Goal: Transaction & Acquisition: Purchase product/service

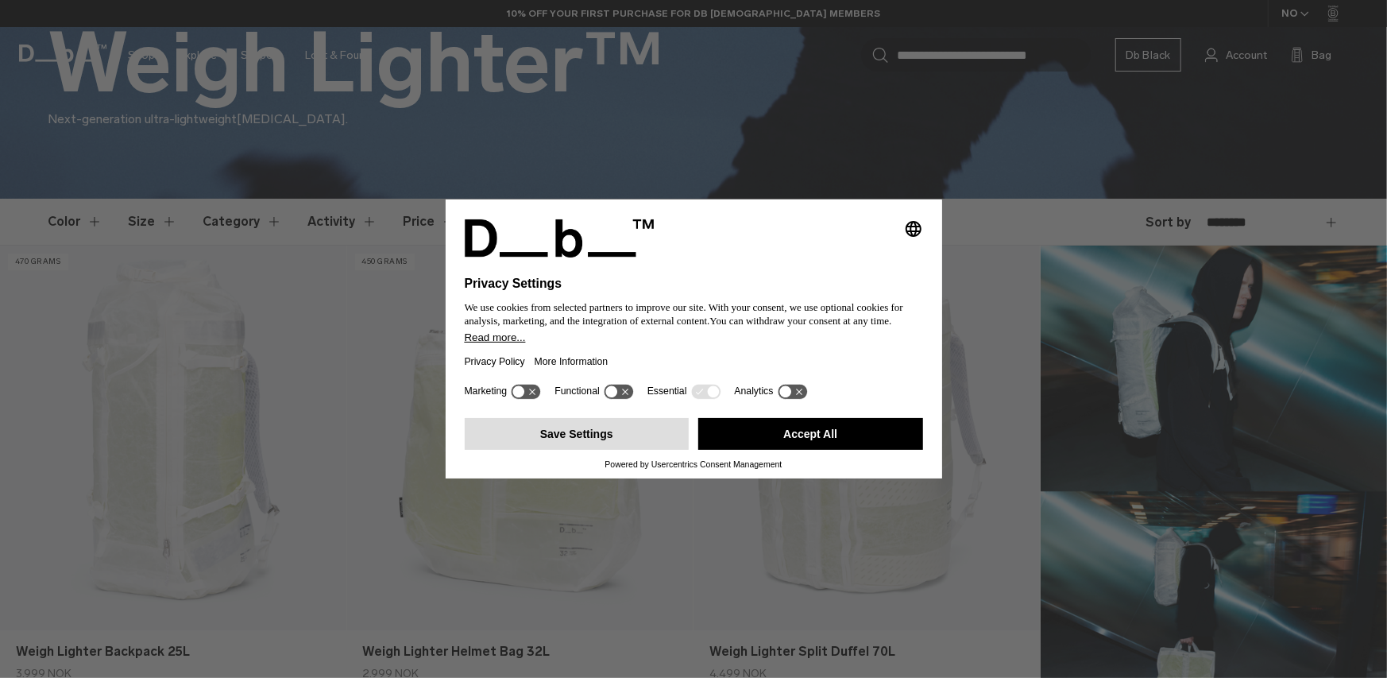
click at [599, 431] on button "Save Settings" at bounding box center [577, 434] width 225 height 32
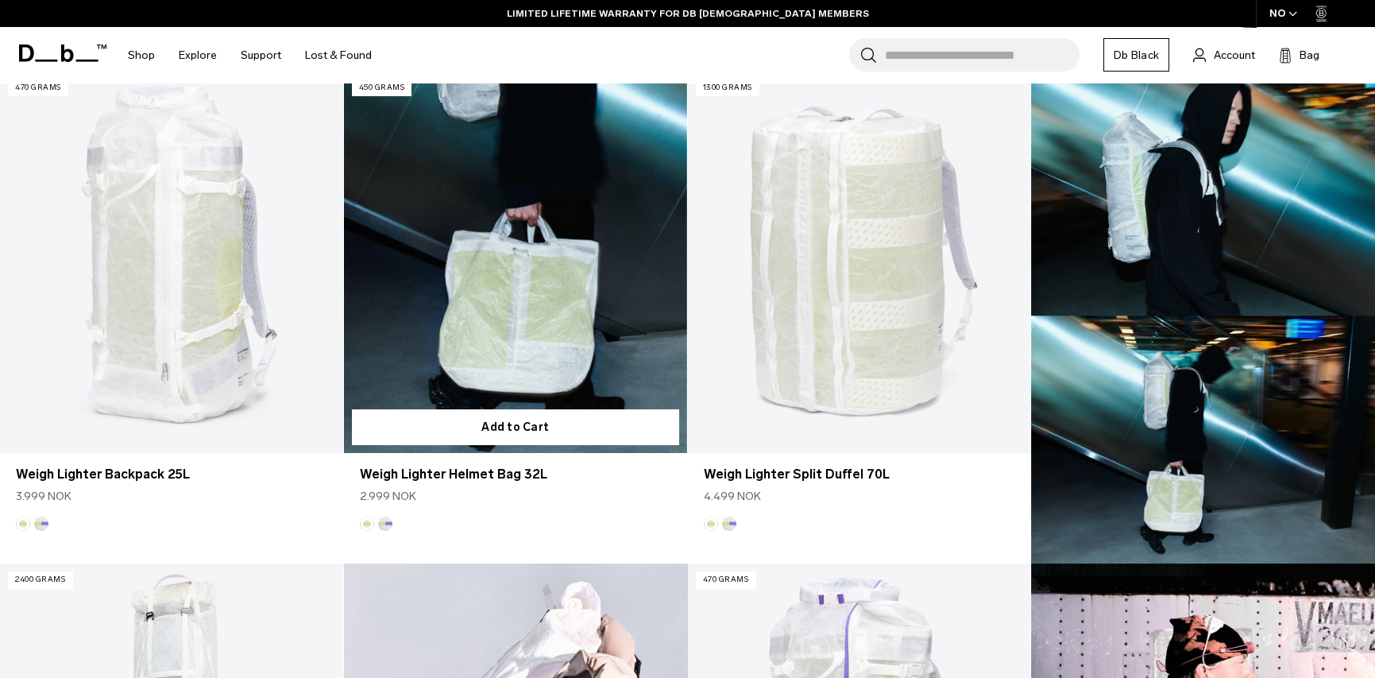
scroll to position [477, 0]
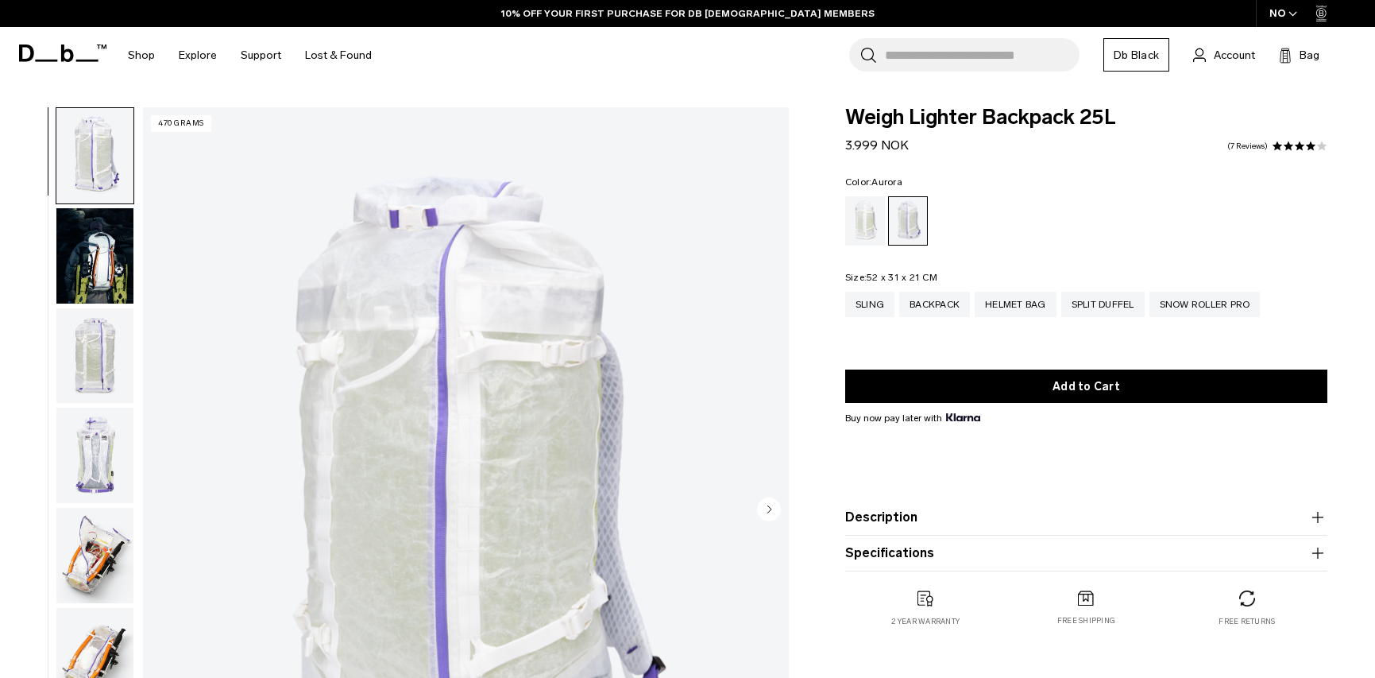
scroll to position [159, 0]
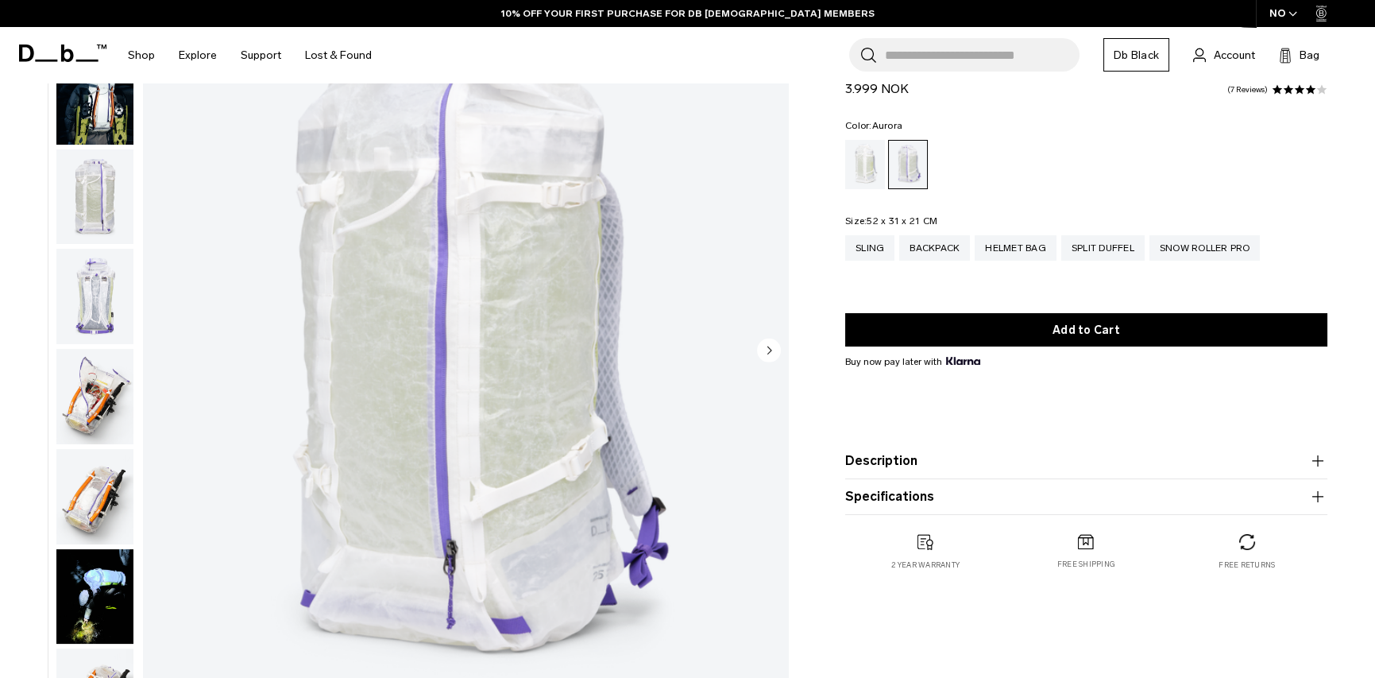
click at [98, 116] on img "button" at bounding box center [94, 96] width 77 height 95
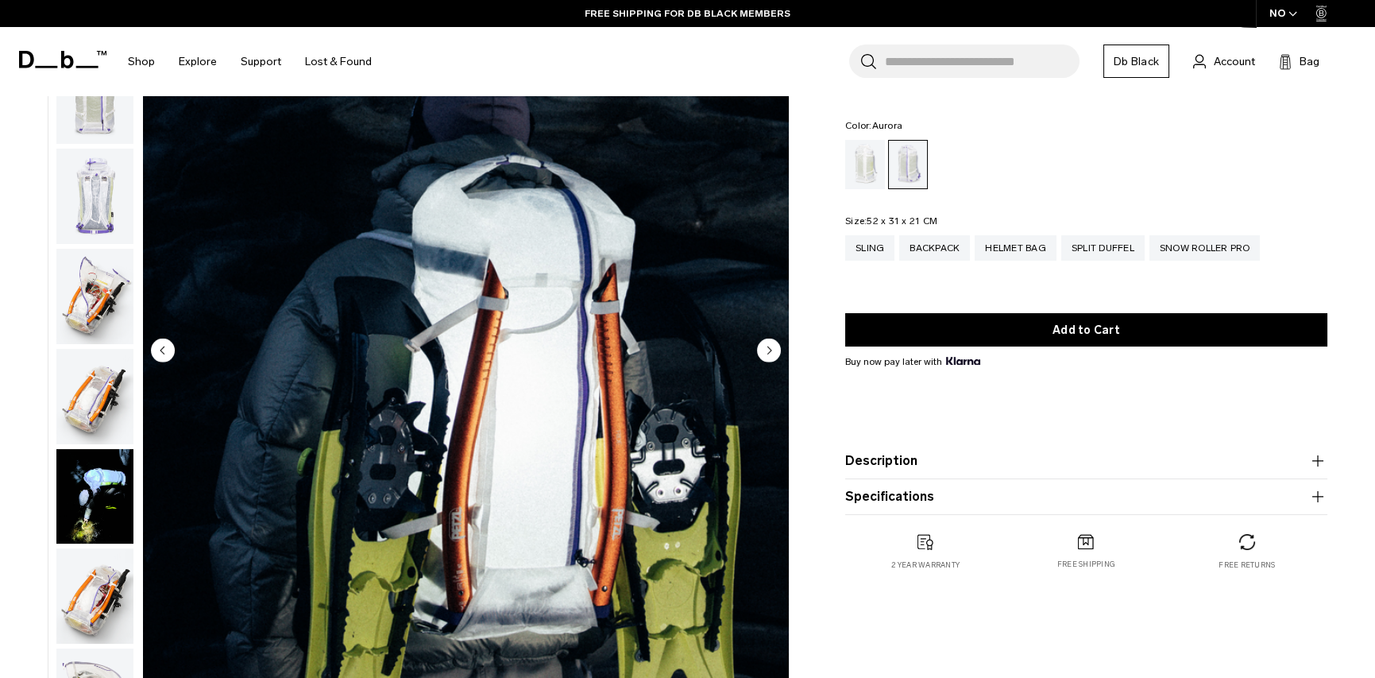
click at [770, 344] on circle "Next slide" at bounding box center [769, 350] width 24 height 24
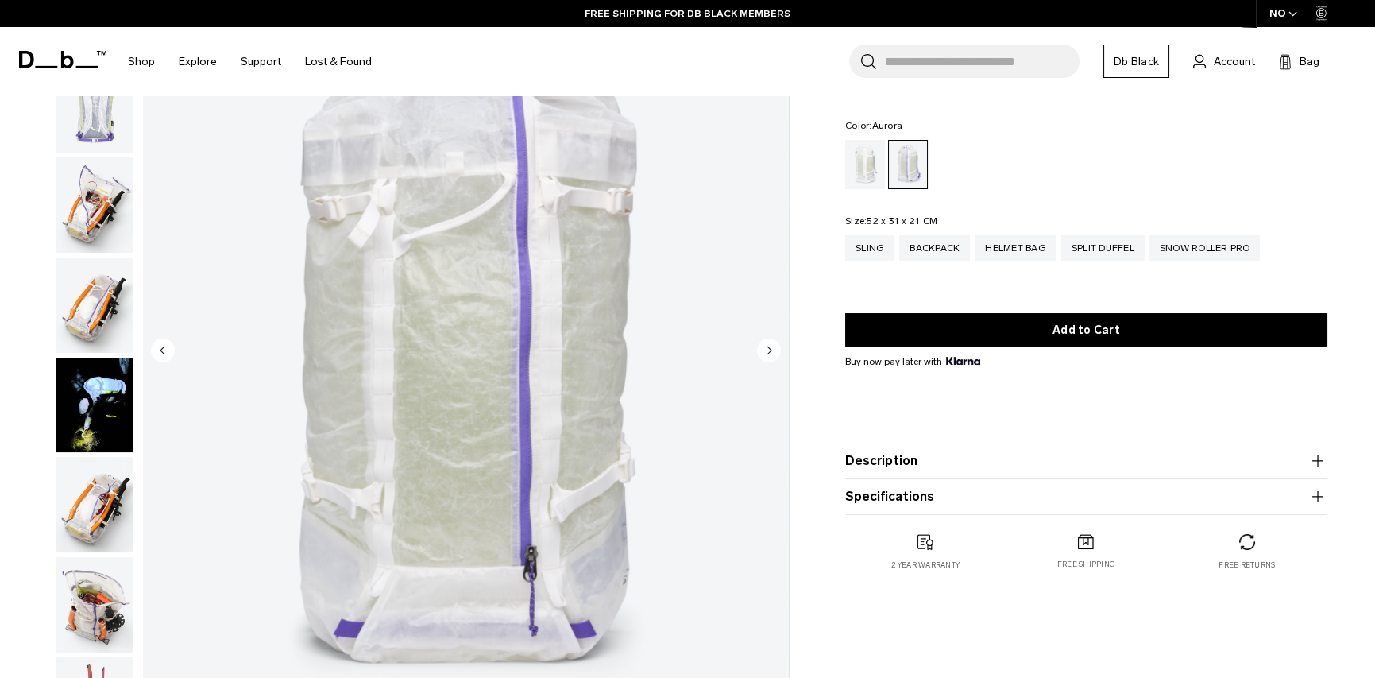
scroll to position [199, 0]
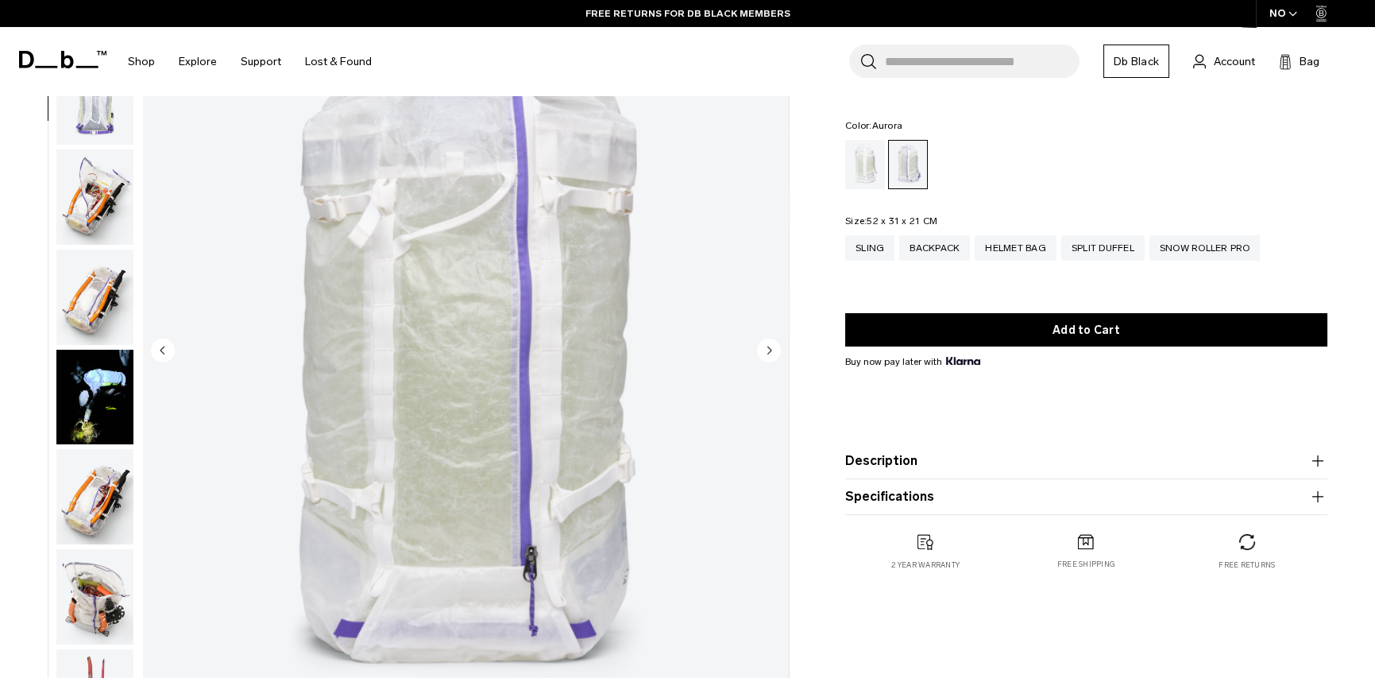
click at [770, 344] on circle "Next slide" at bounding box center [769, 350] width 24 height 24
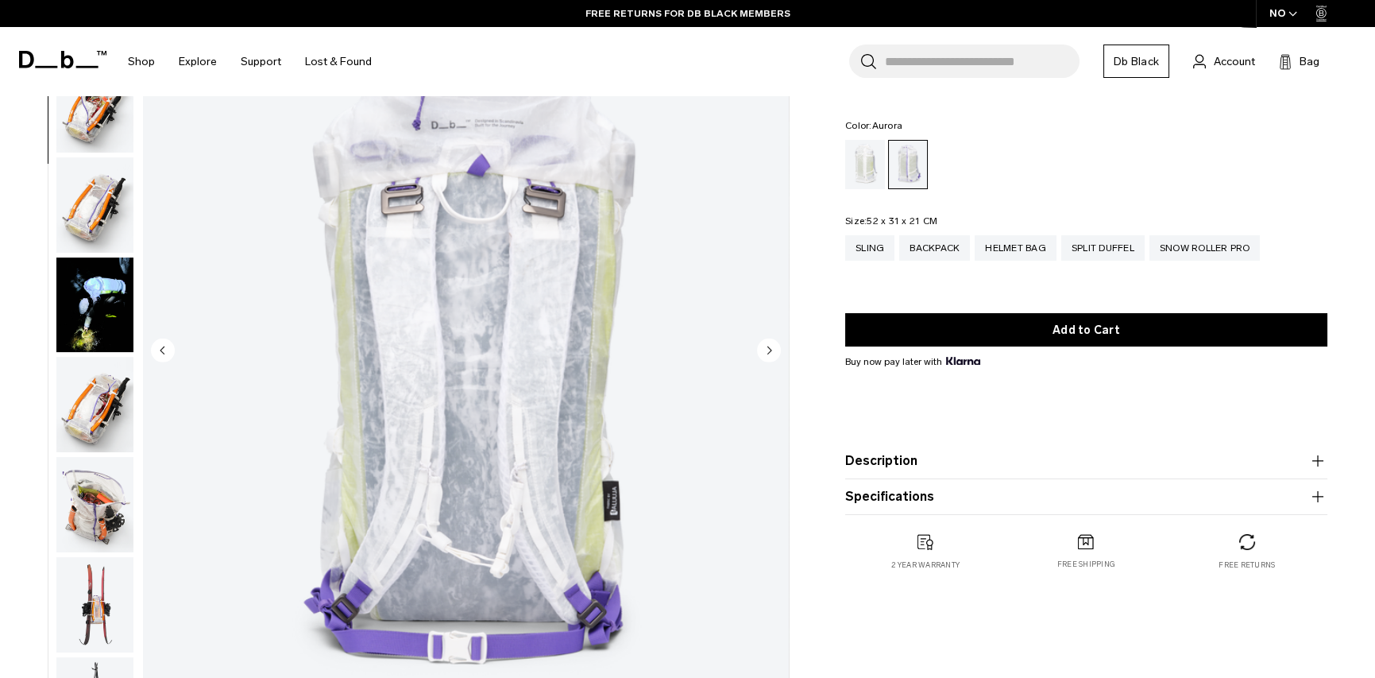
scroll to position [300, 0]
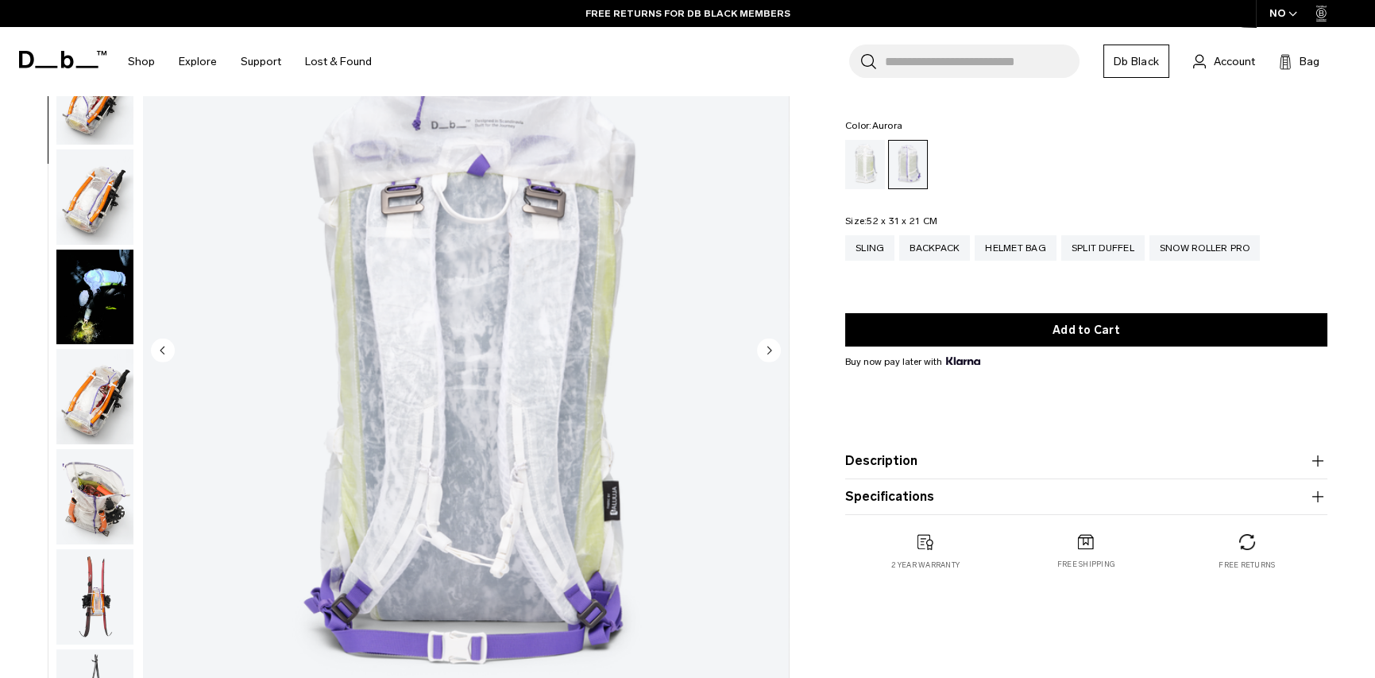
click at [770, 344] on circle "Next slide" at bounding box center [769, 350] width 24 height 24
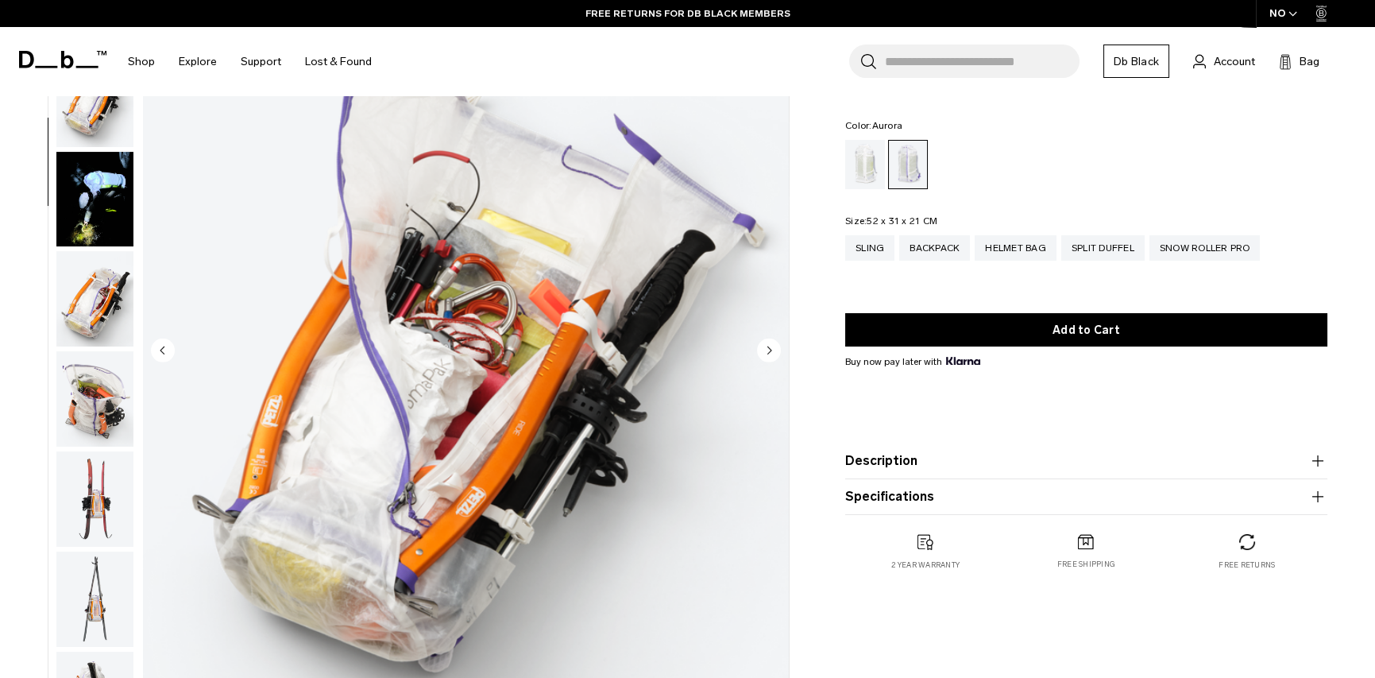
scroll to position [399, 0]
click at [770, 344] on circle "Next slide" at bounding box center [769, 350] width 24 height 24
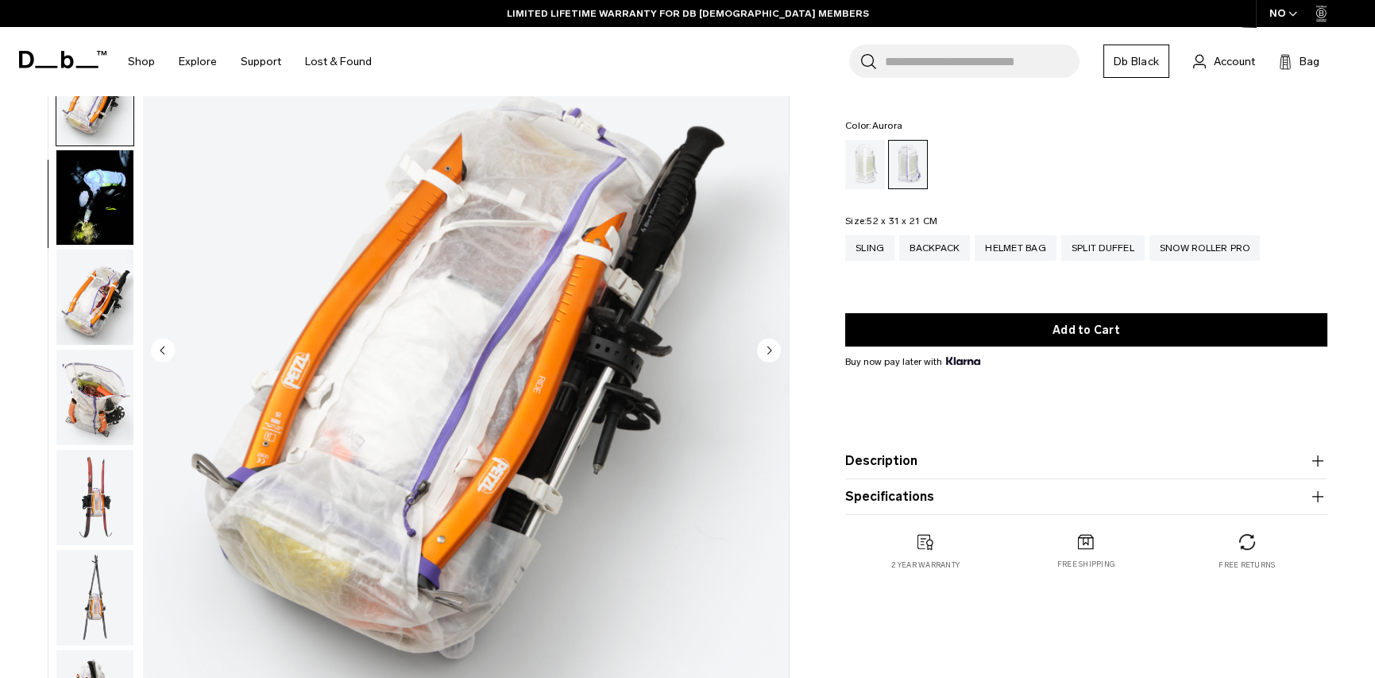
scroll to position [500, 0]
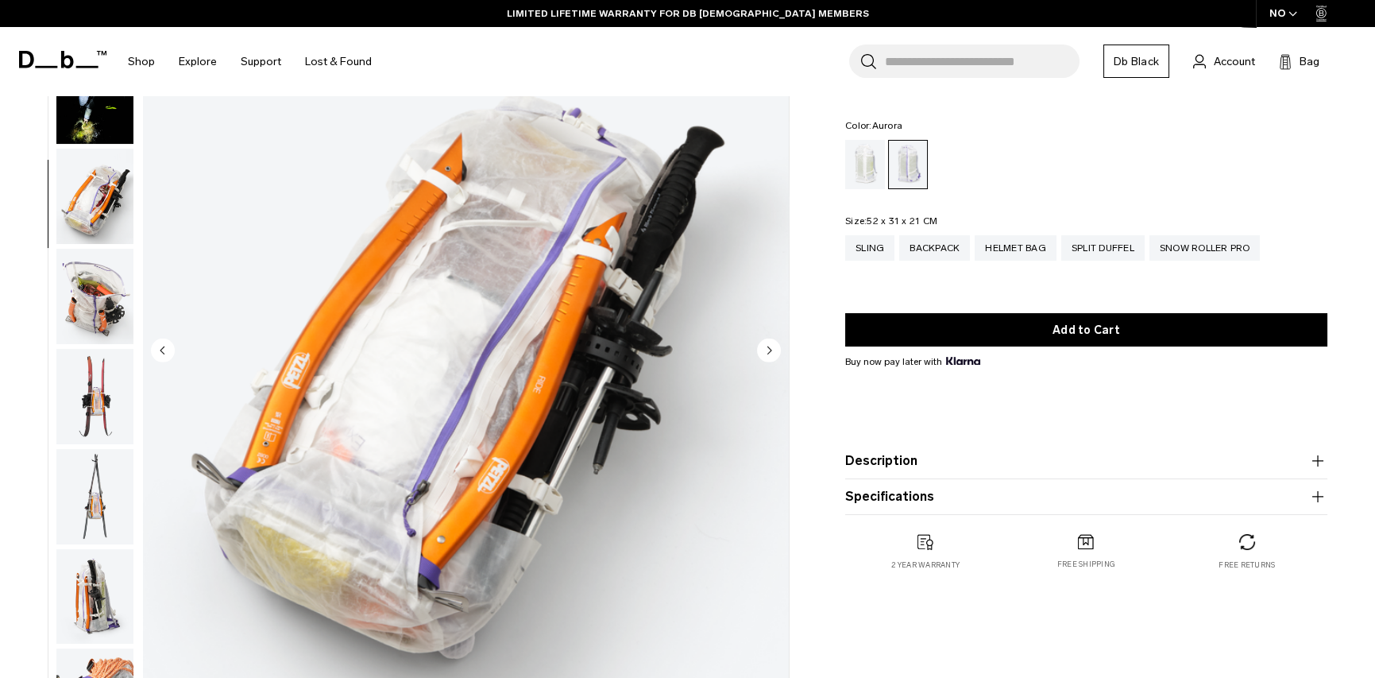
click at [770, 344] on circle "Next slide" at bounding box center [769, 350] width 24 height 24
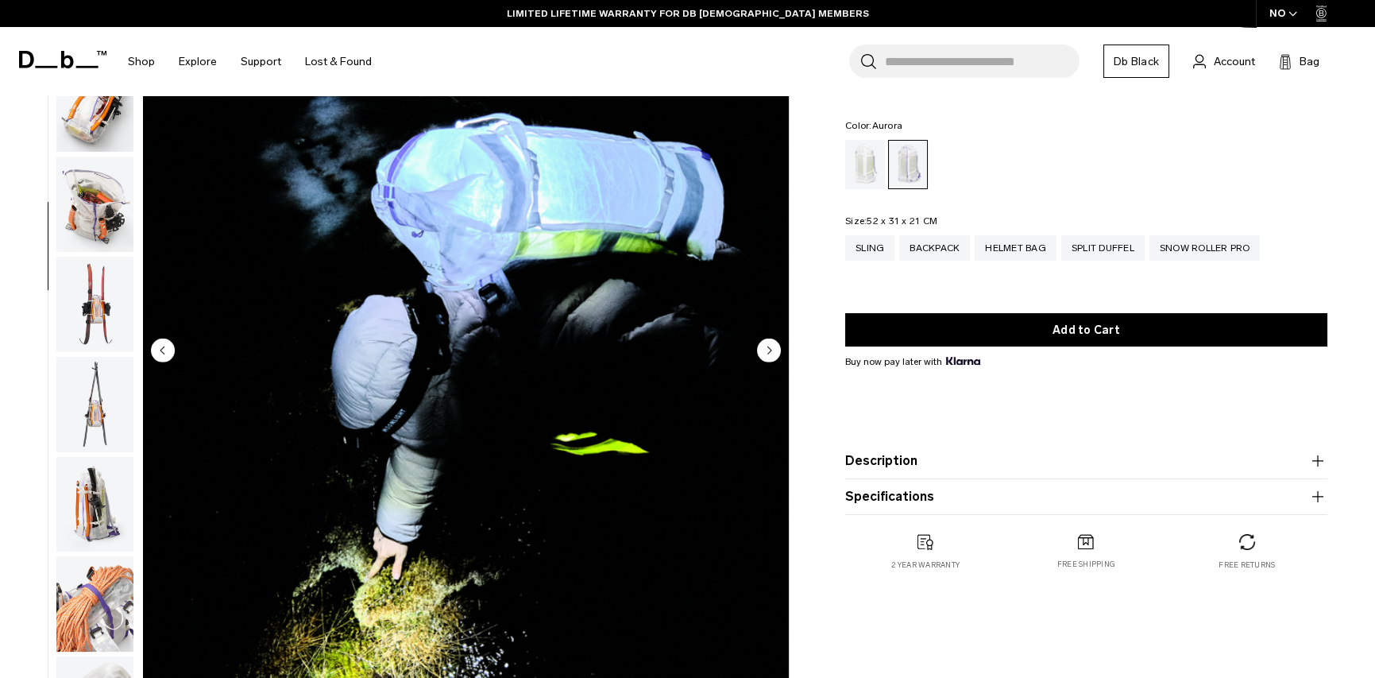
scroll to position [600, 0]
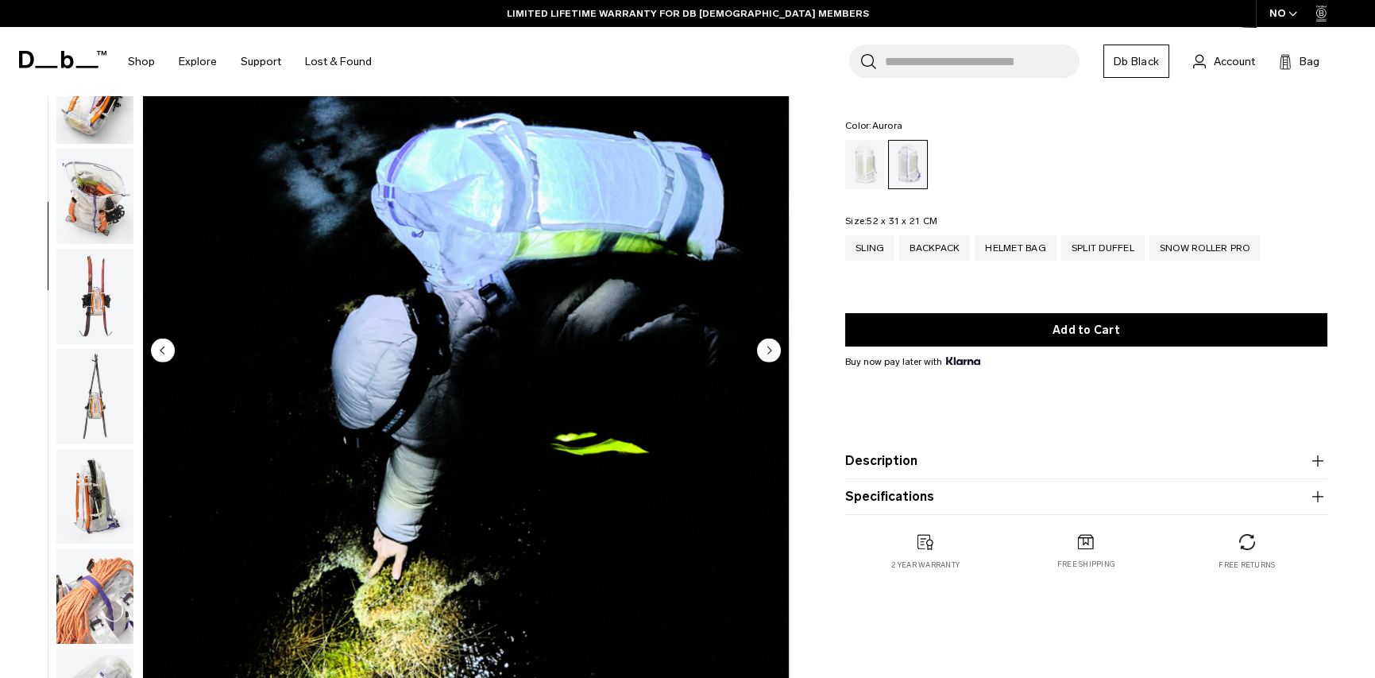
click at [770, 344] on circle "Next slide" at bounding box center [769, 350] width 24 height 24
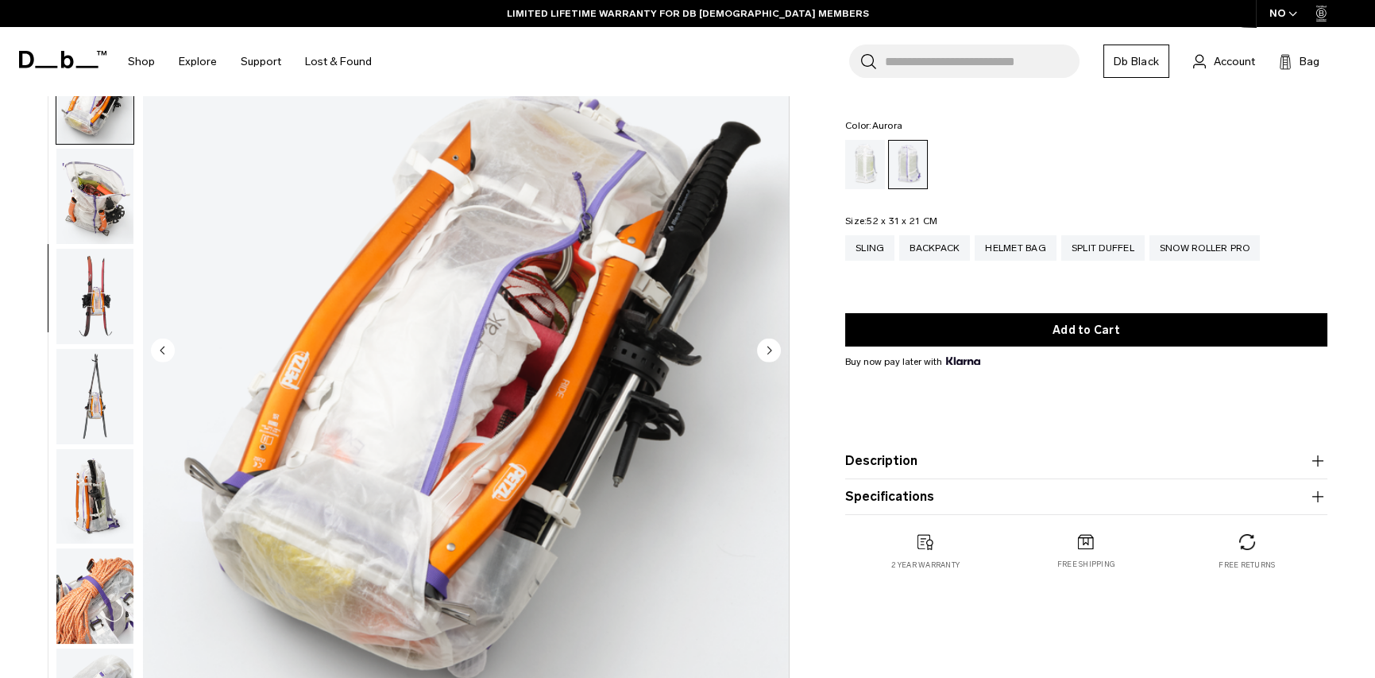
scroll to position [699, 0]
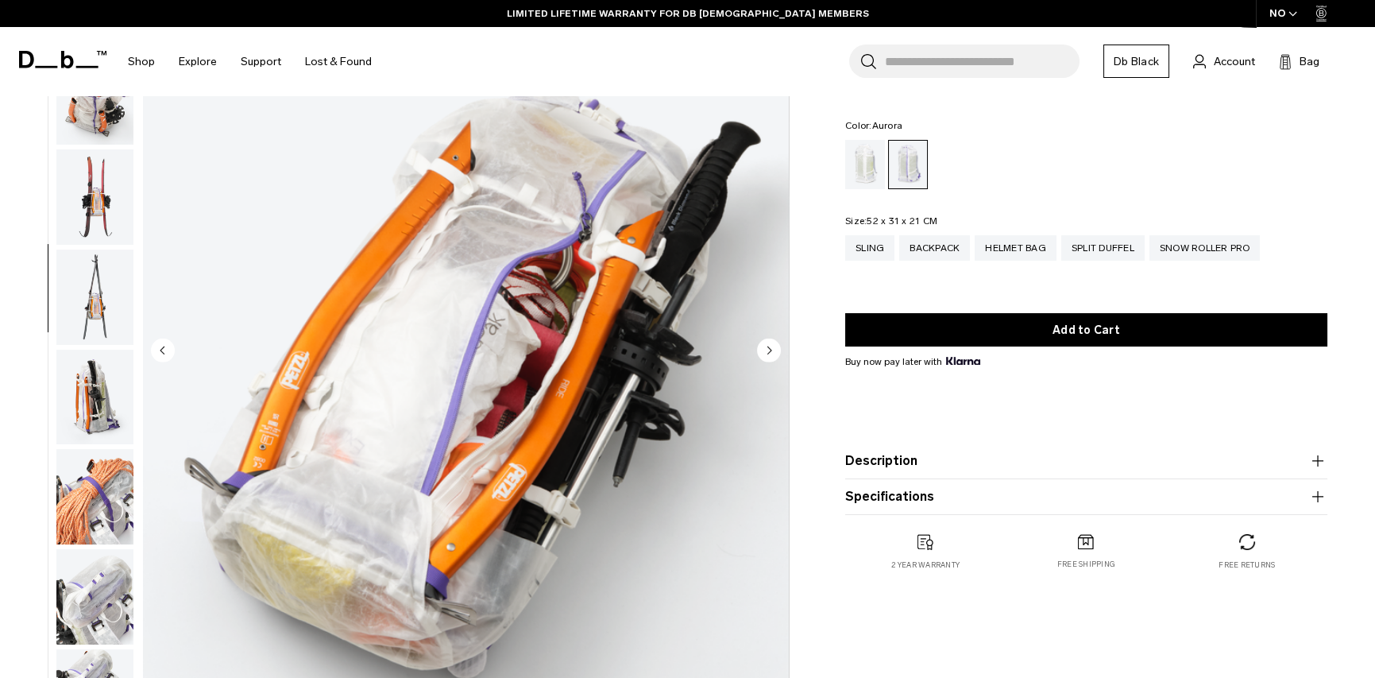
click at [770, 344] on circle "Next slide" at bounding box center [769, 350] width 24 height 24
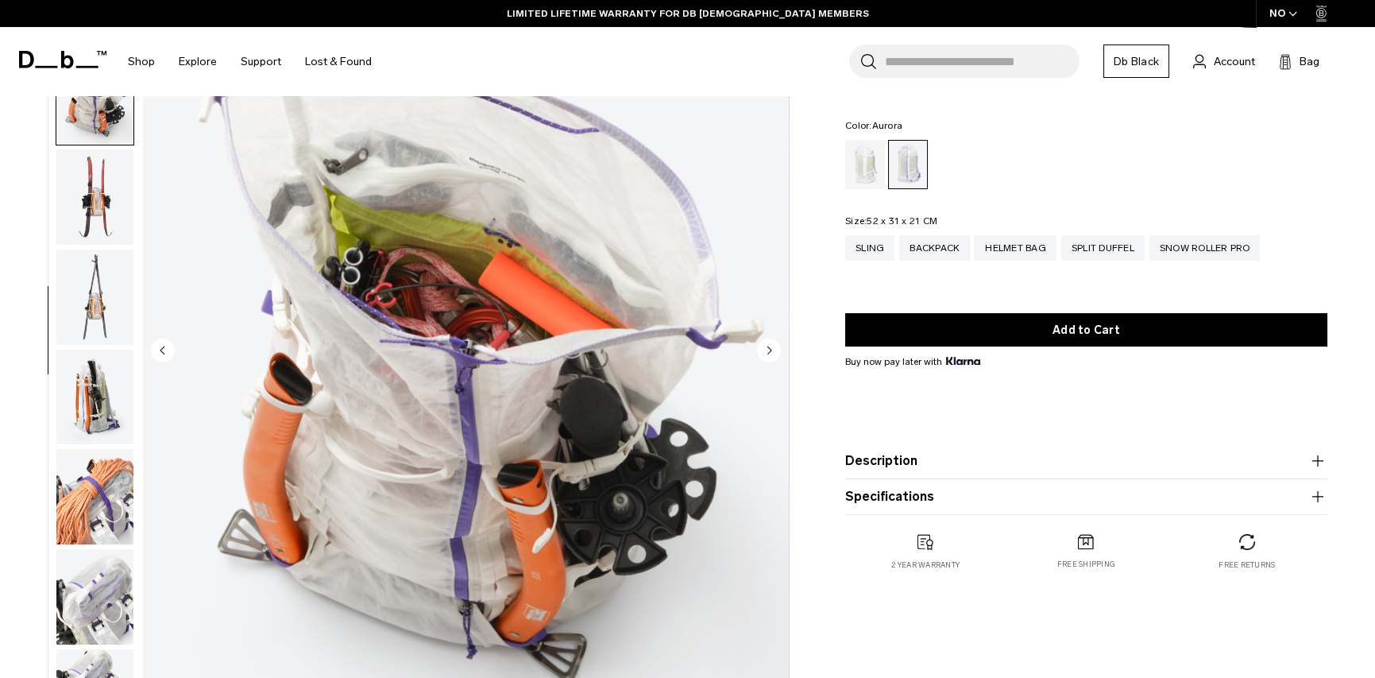
scroll to position [799, 0]
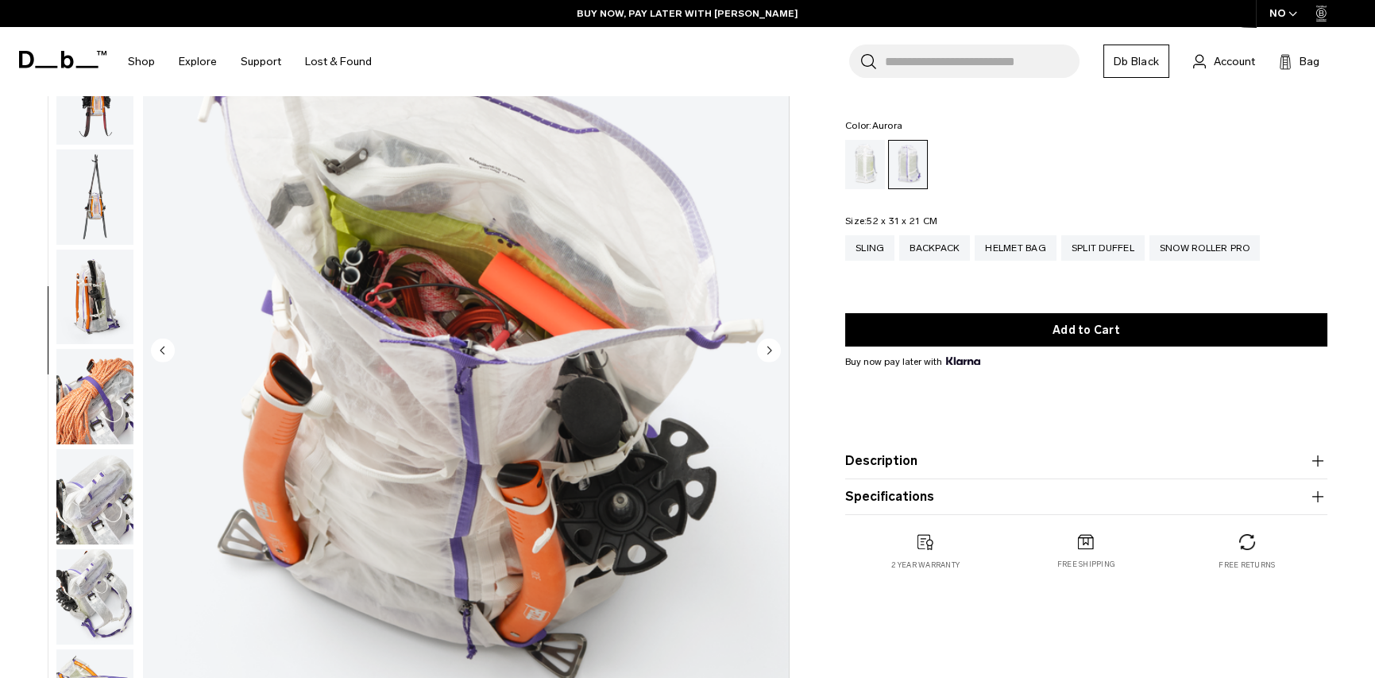
click at [770, 344] on circle "Next slide" at bounding box center [769, 350] width 24 height 24
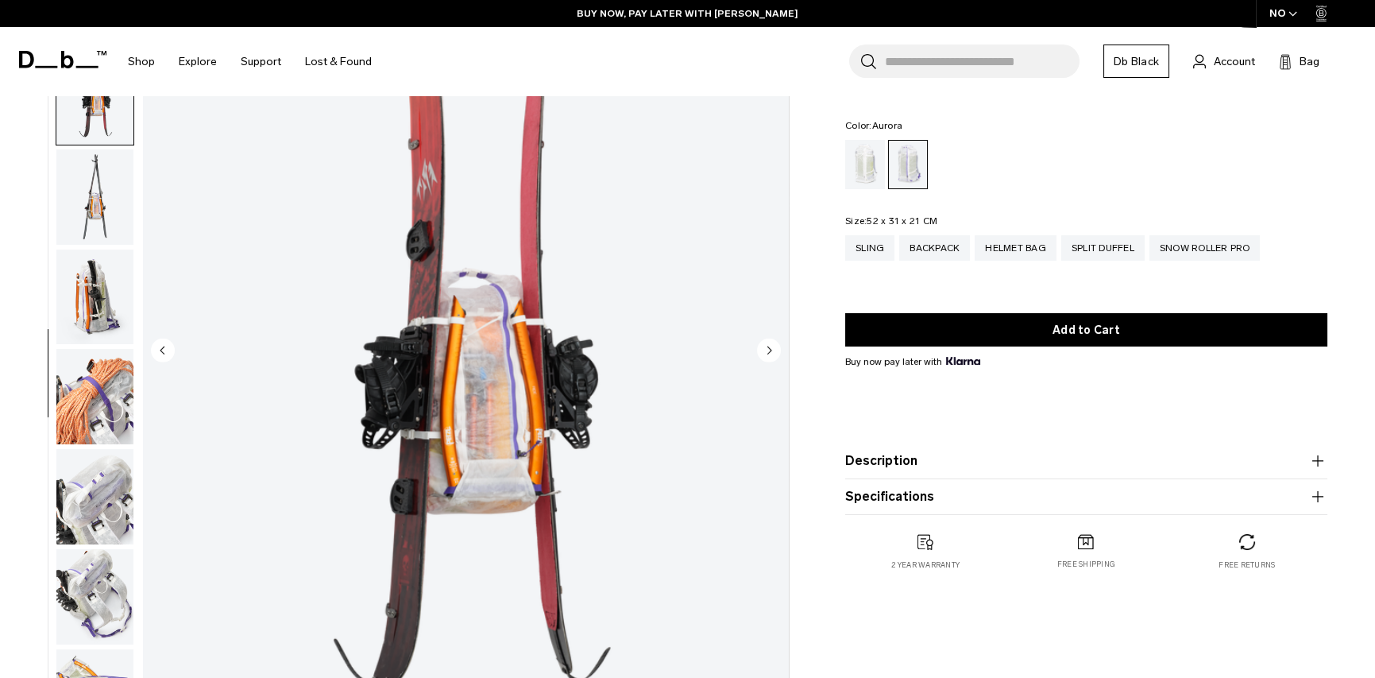
scroll to position [899, 0]
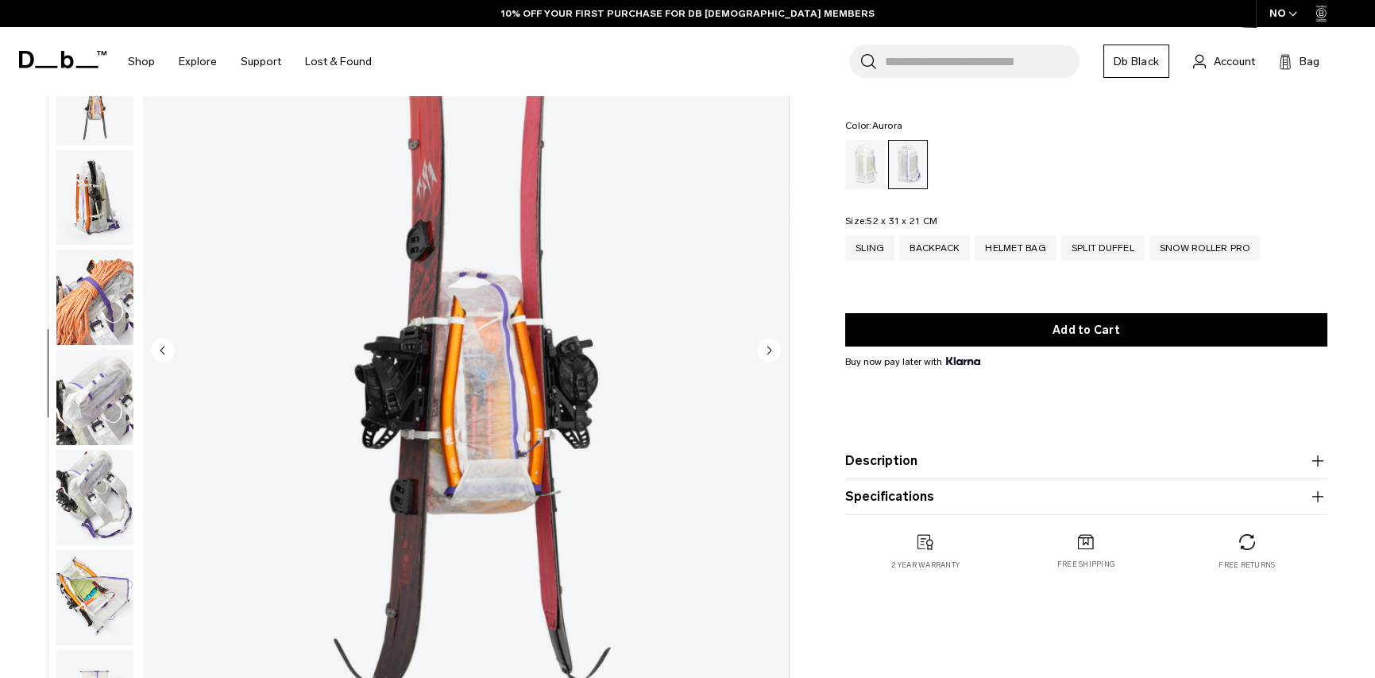
click at [770, 344] on circle "Next slide" at bounding box center [769, 350] width 24 height 24
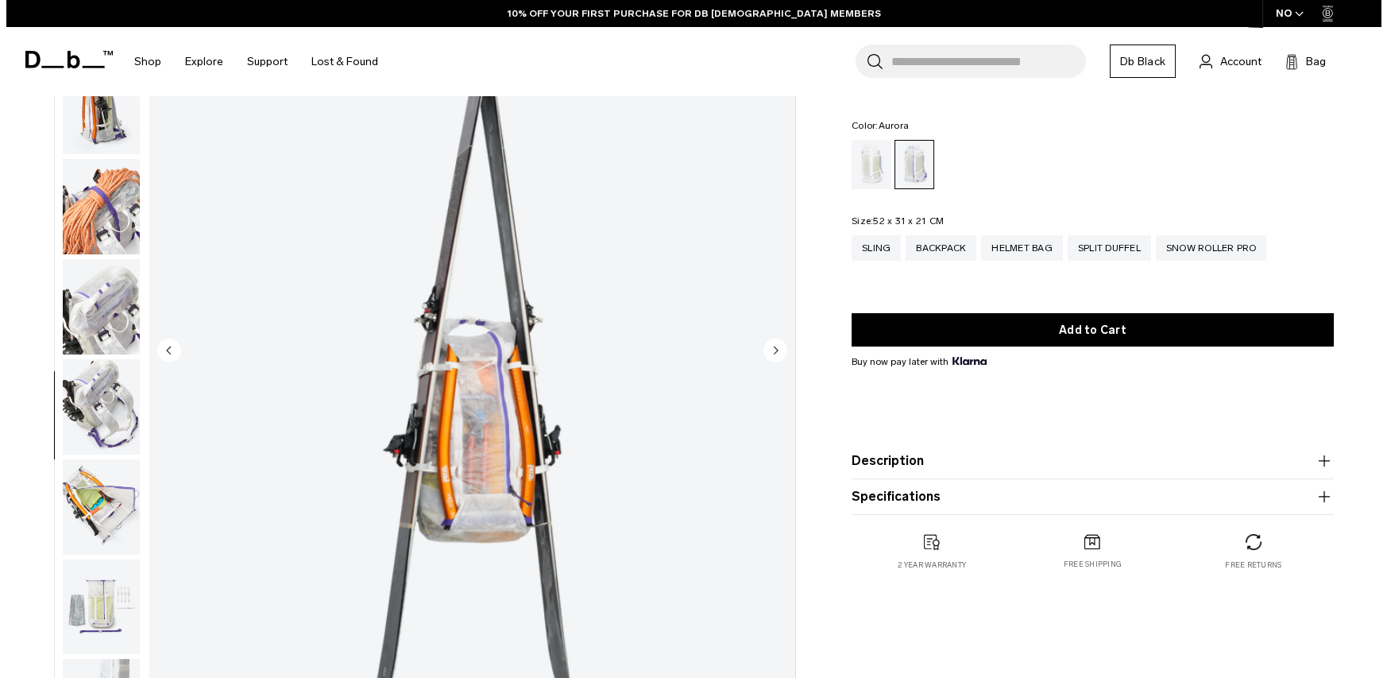
scroll to position [159, 0]
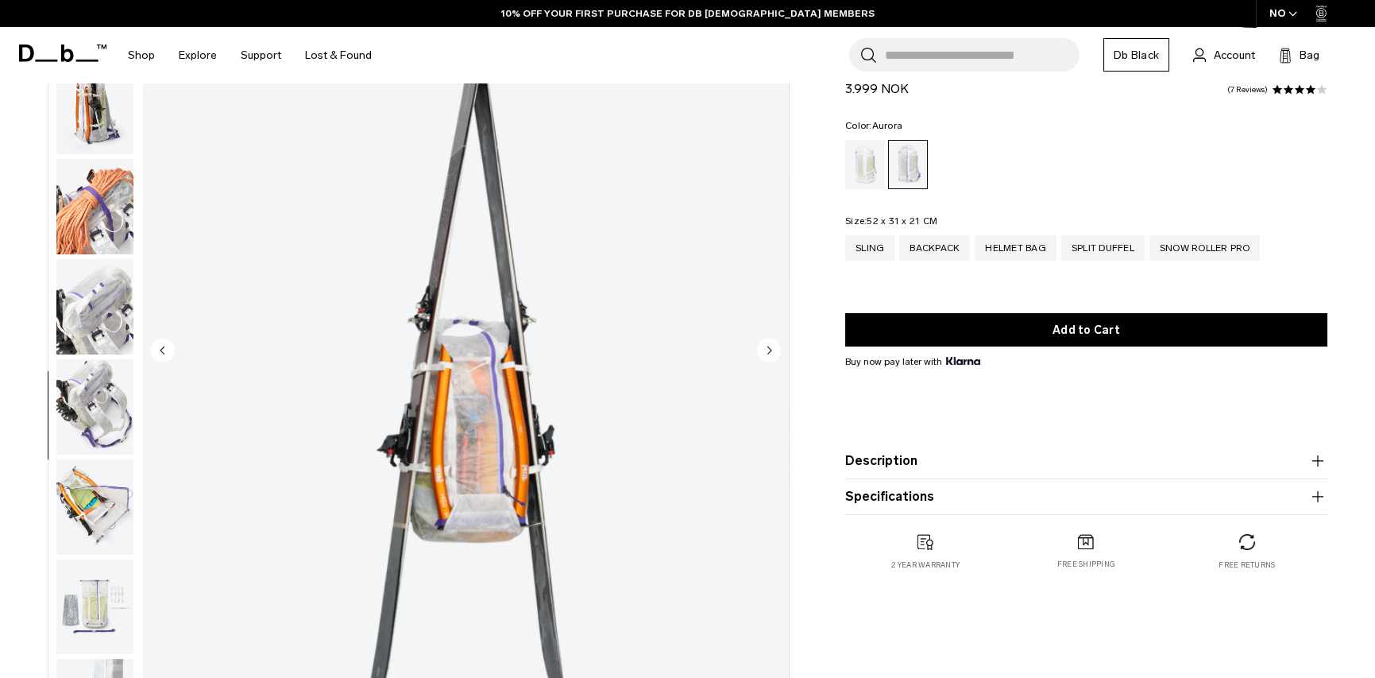
click at [768, 347] on circle "Next slide" at bounding box center [769, 350] width 24 height 24
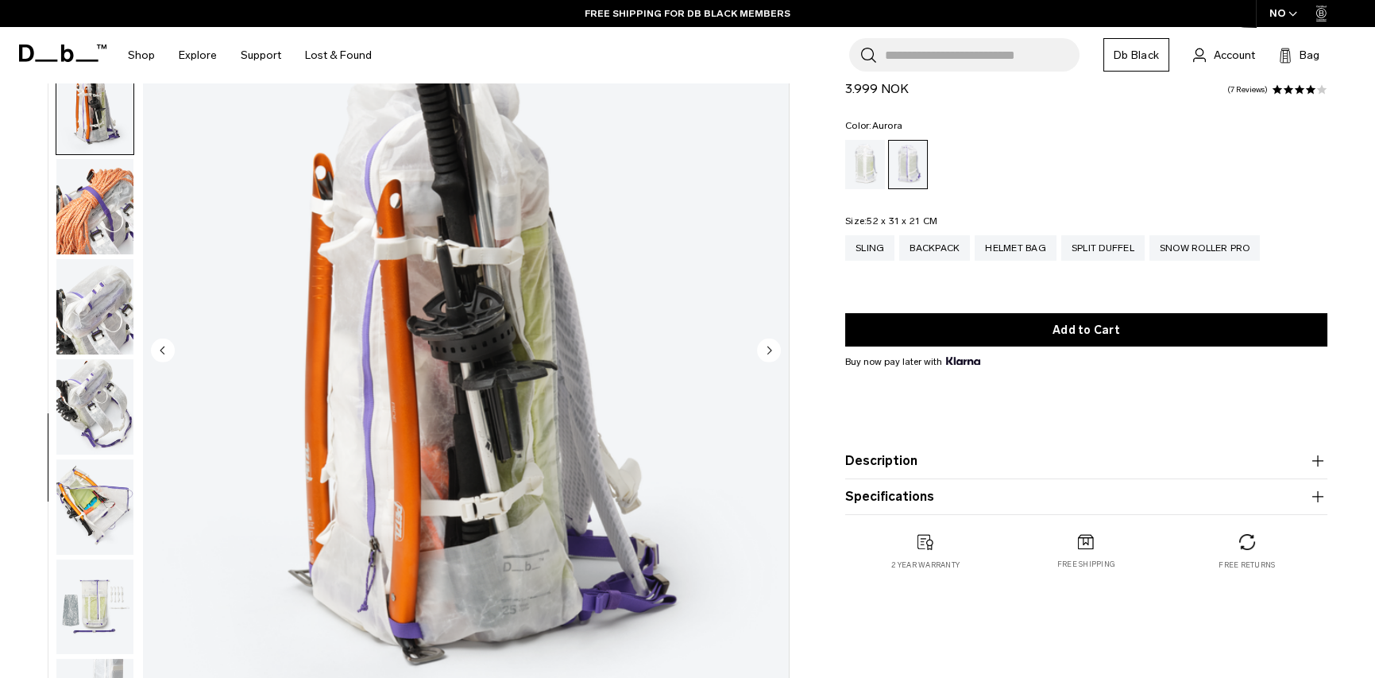
click at [768, 347] on circle "Next slide" at bounding box center [769, 350] width 24 height 24
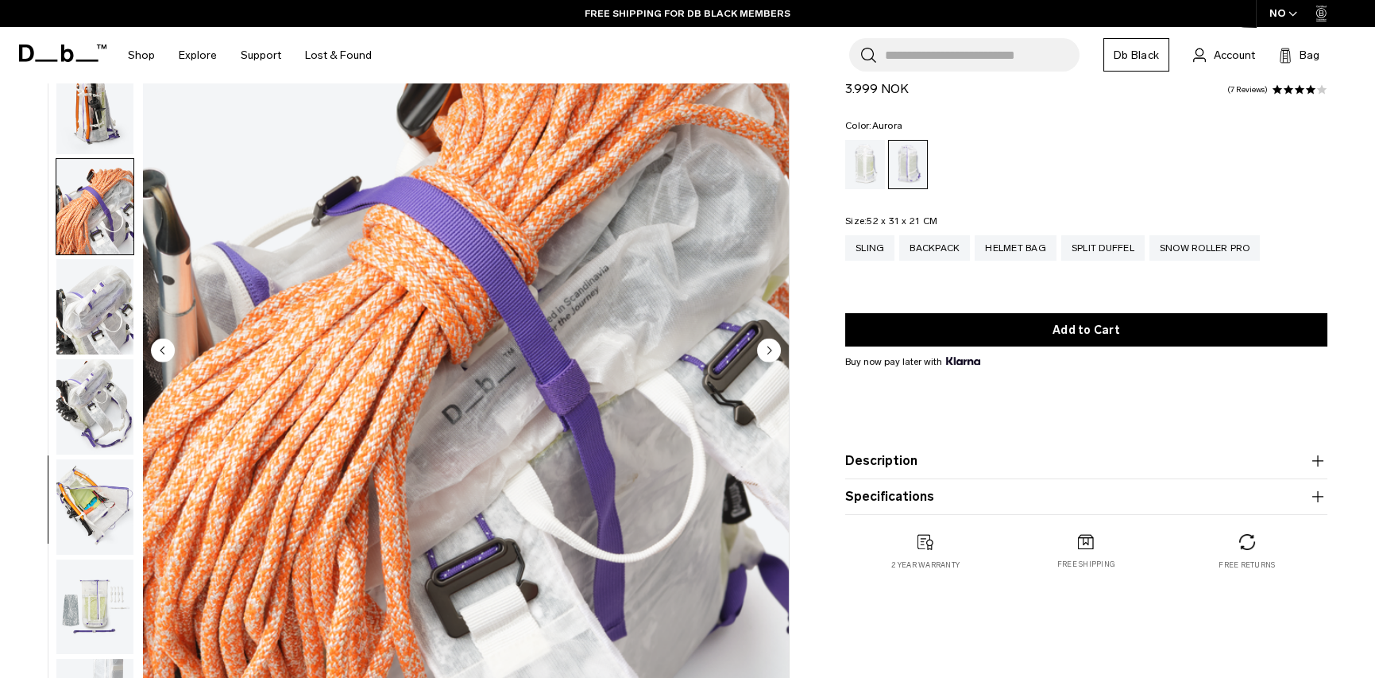
click at [768, 347] on circle "Next slide" at bounding box center [769, 350] width 24 height 24
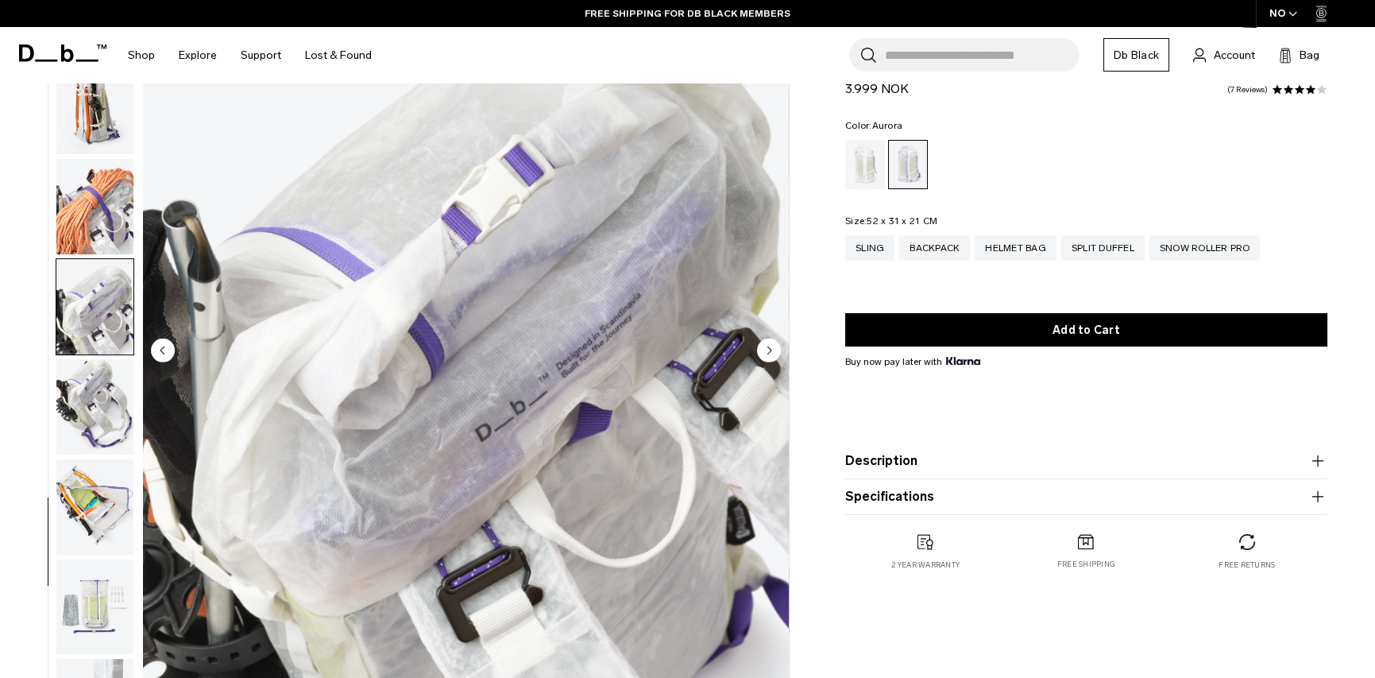
click at [768, 347] on circle "Next slide" at bounding box center [769, 350] width 24 height 24
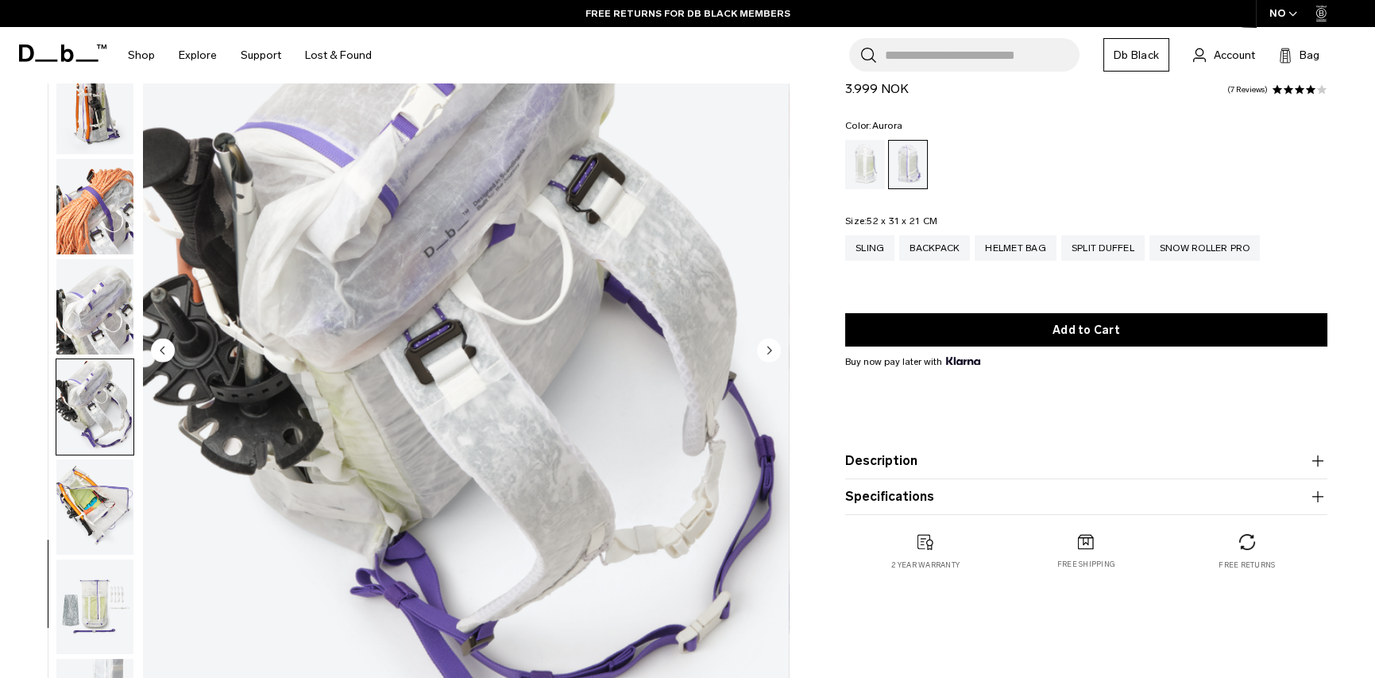
click at [770, 344] on circle "Next slide" at bounding box center [769, 350] width 24 height 24
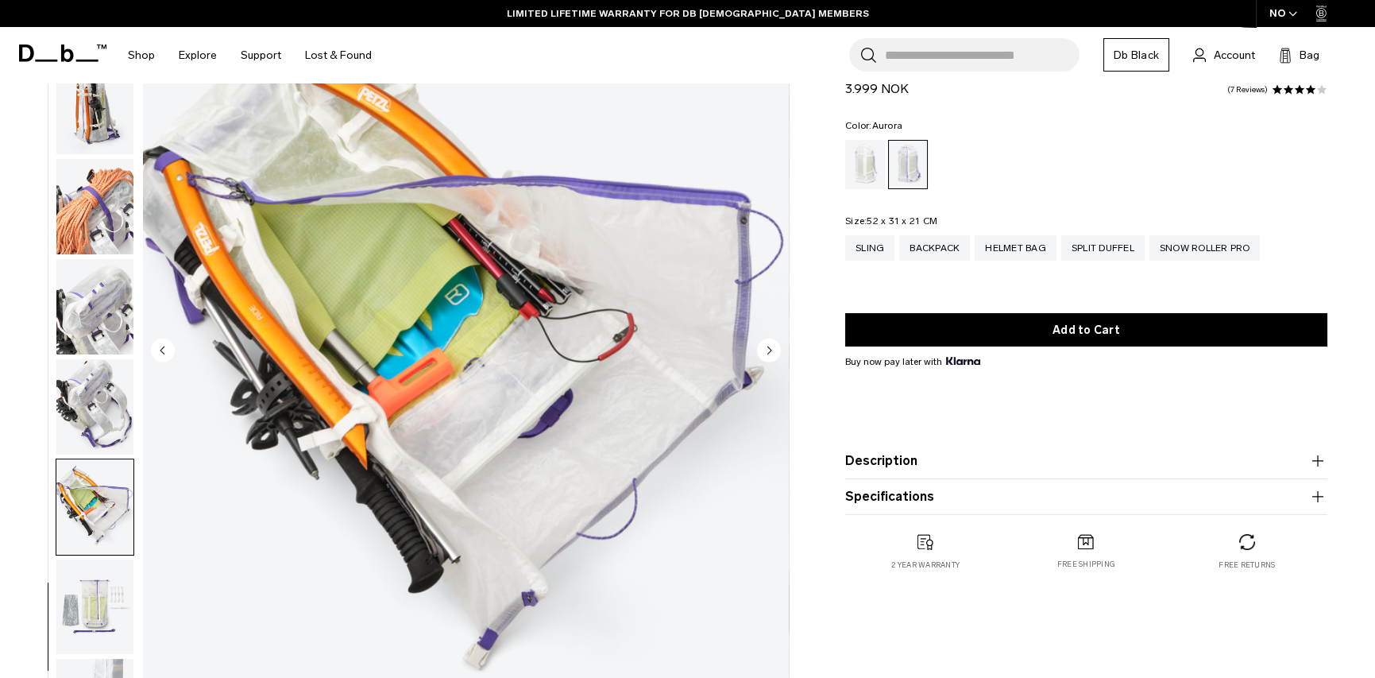
click at [770, 349] on icon "Next slide" at bounding box center [770, 349] width 4 height 7
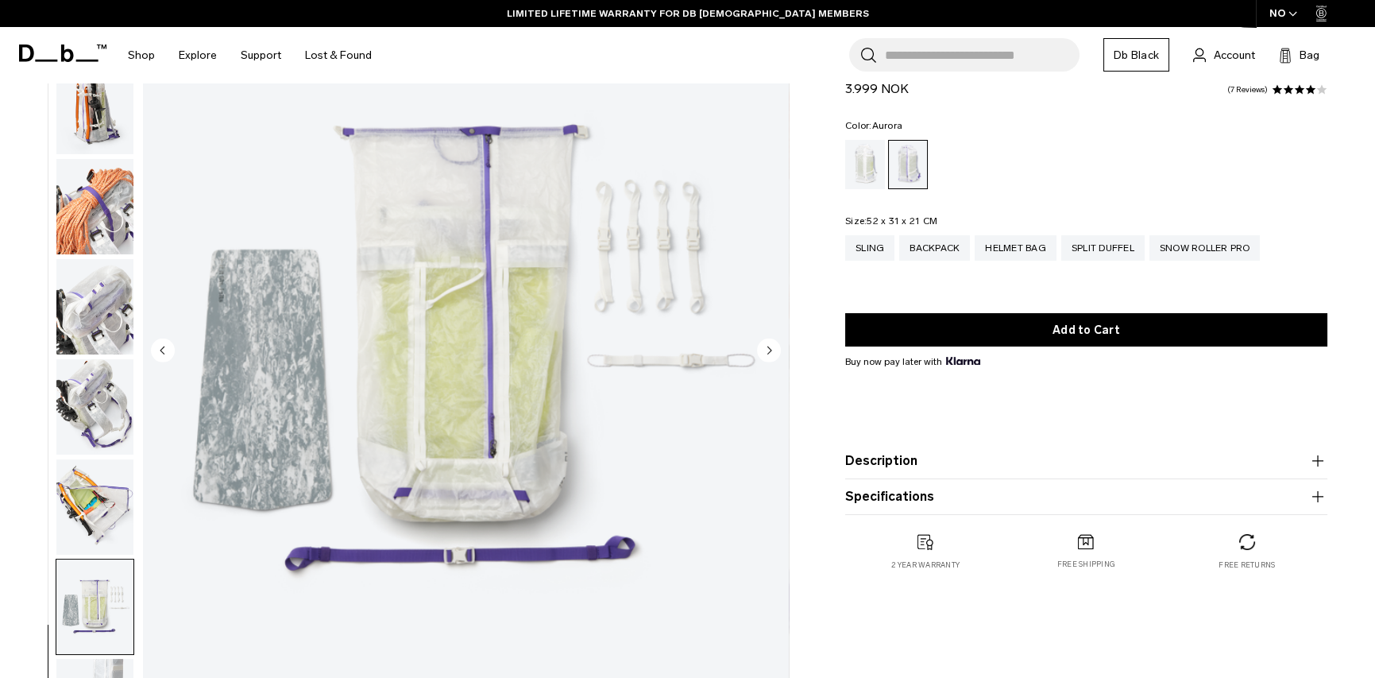
click at [770, 349] on icon "Next slide" at bounding box center [770, 349] width 4 height 7
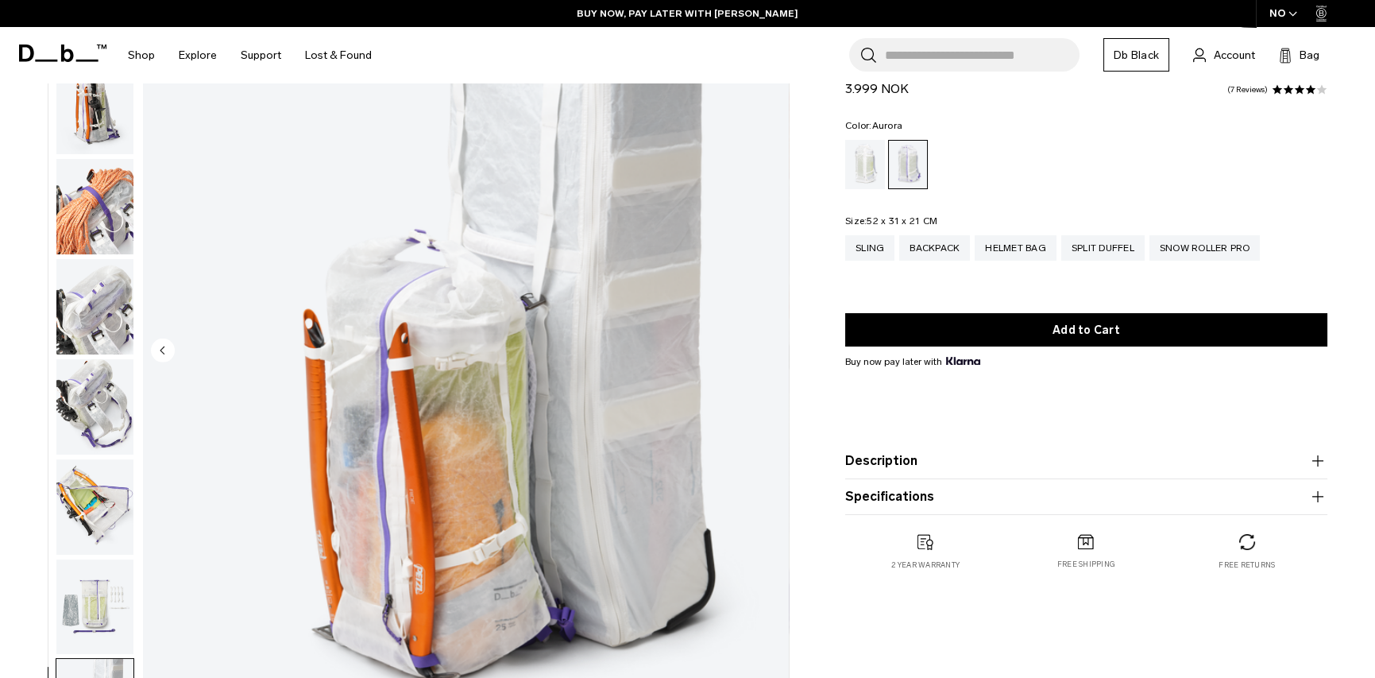
click at [770, 349] on img "18 / 18" at bounding box center [466, 351] width 646 height 806
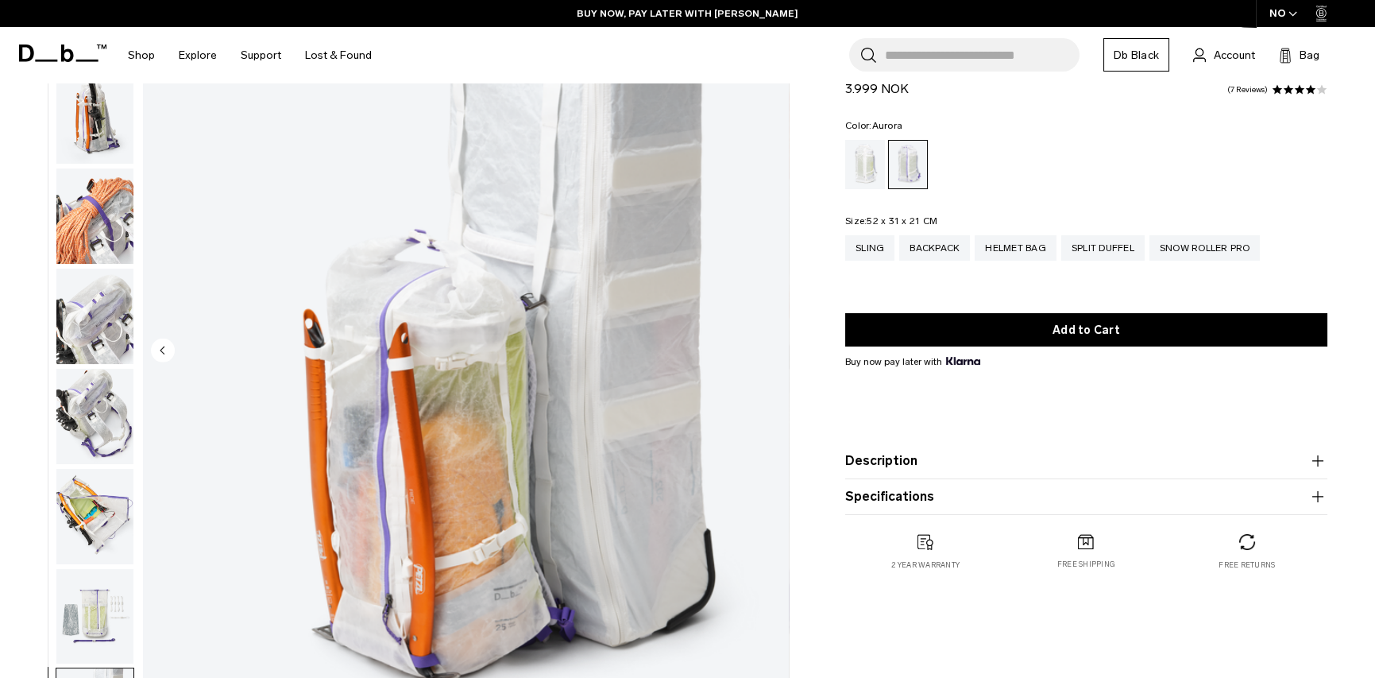
scroll to position [989, 0]
